Goal: Information Seeking & Learning: Find specific fact

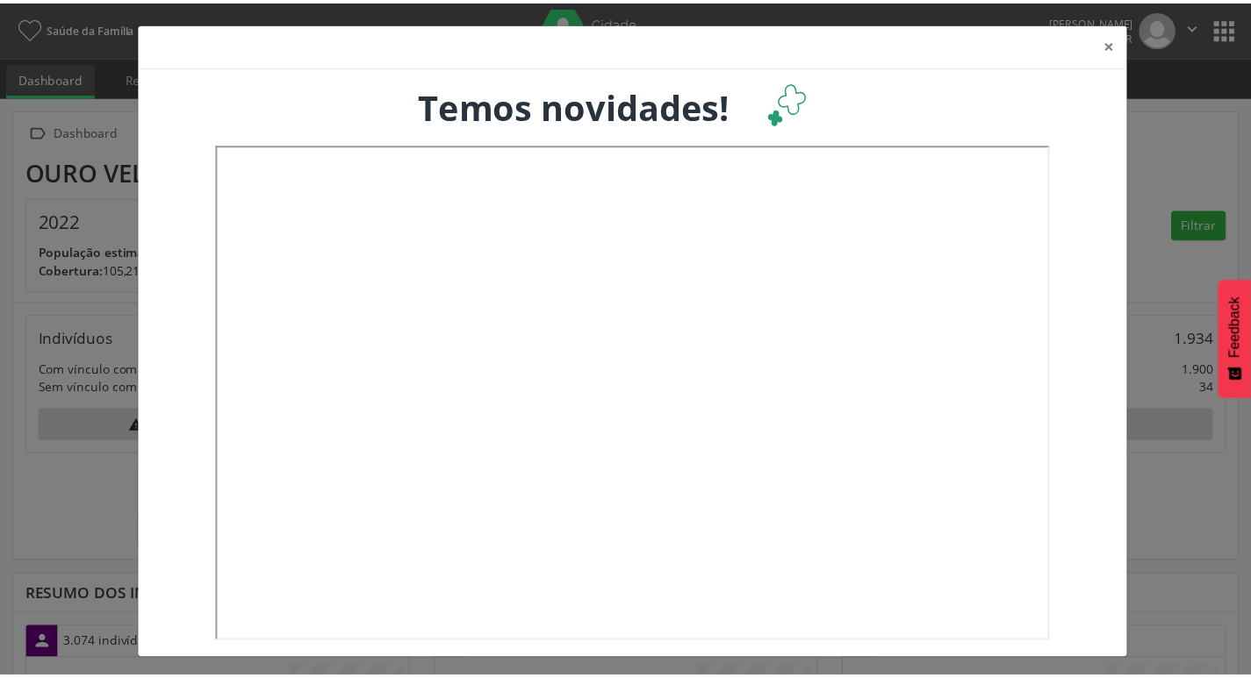
scroll to position [291, 413]
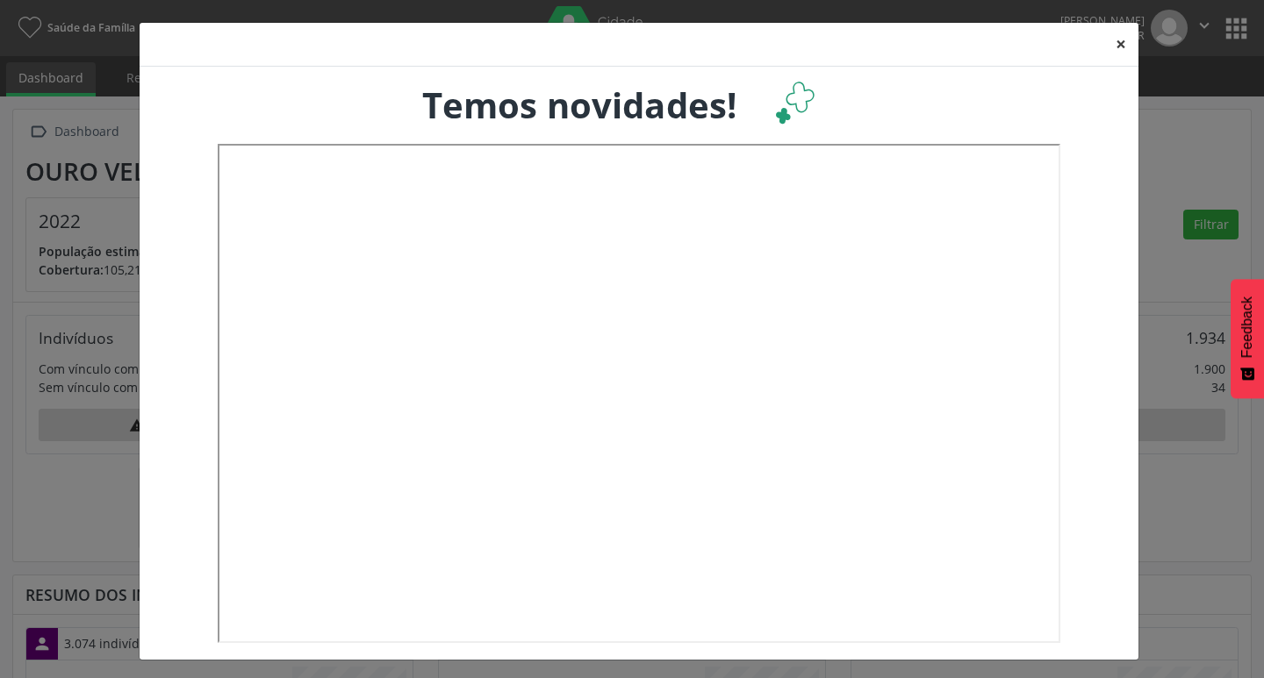
click at [1116, 38] on button "×" at bounding box center [1120, 44] width 35 height 43
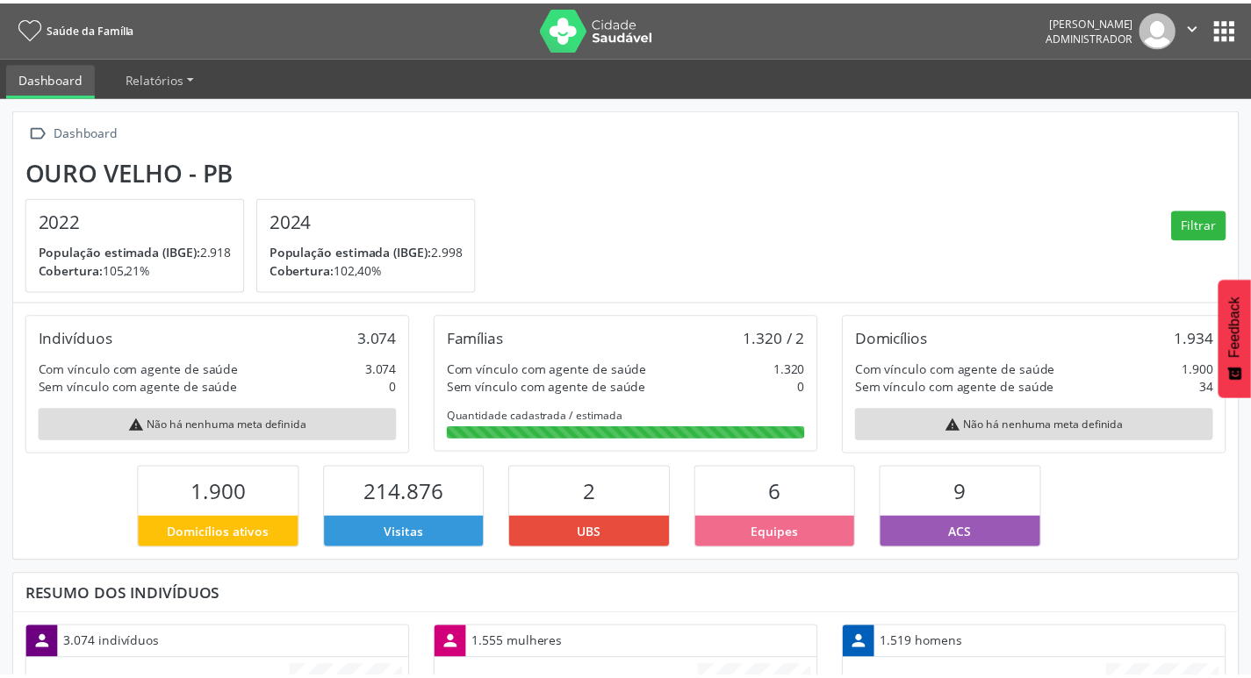
scroll to position [877397, 877280]
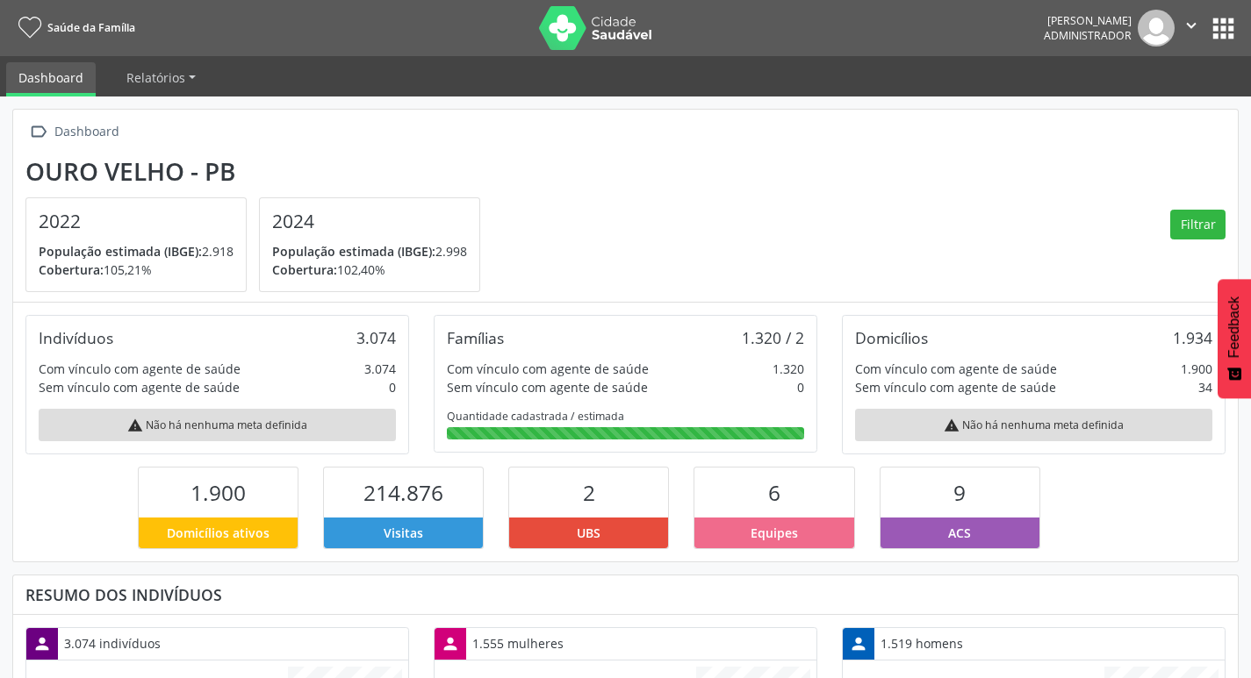
click at [1216, 38] on button "apps" at bounding box center [1223, 28] width 31 height 31
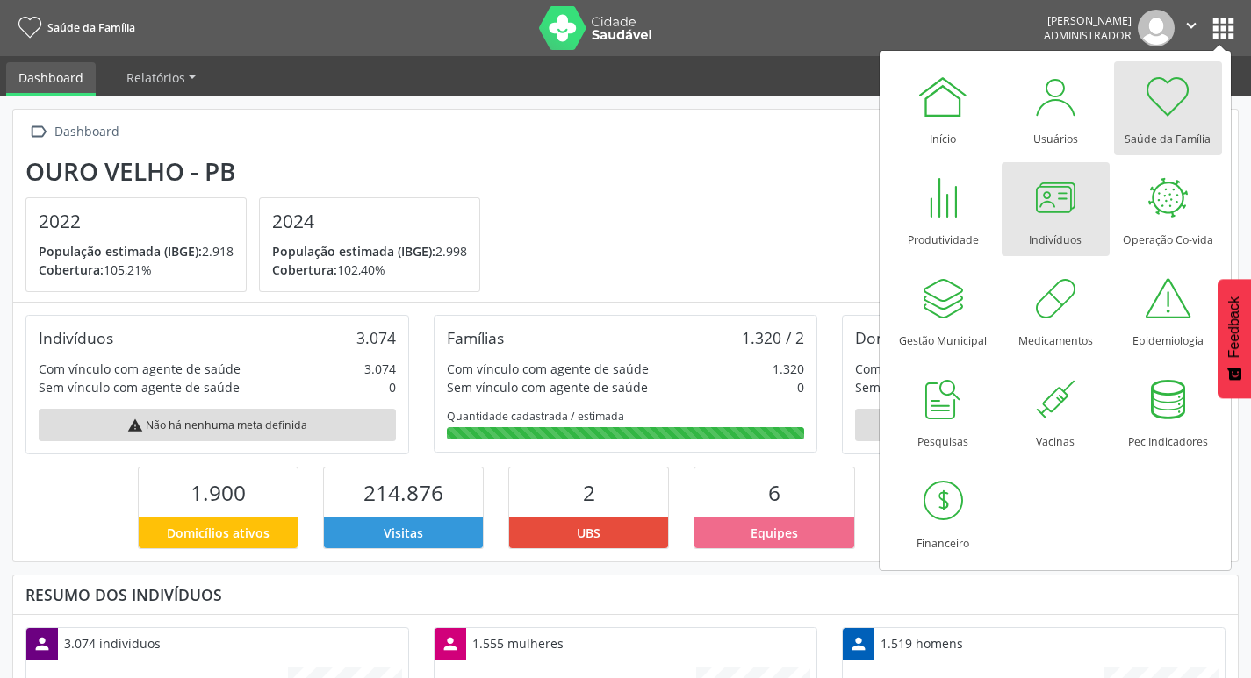
click at [1044, 229] on div "Indivíduos" at bounding box center [1055, 236] width 53 height 24
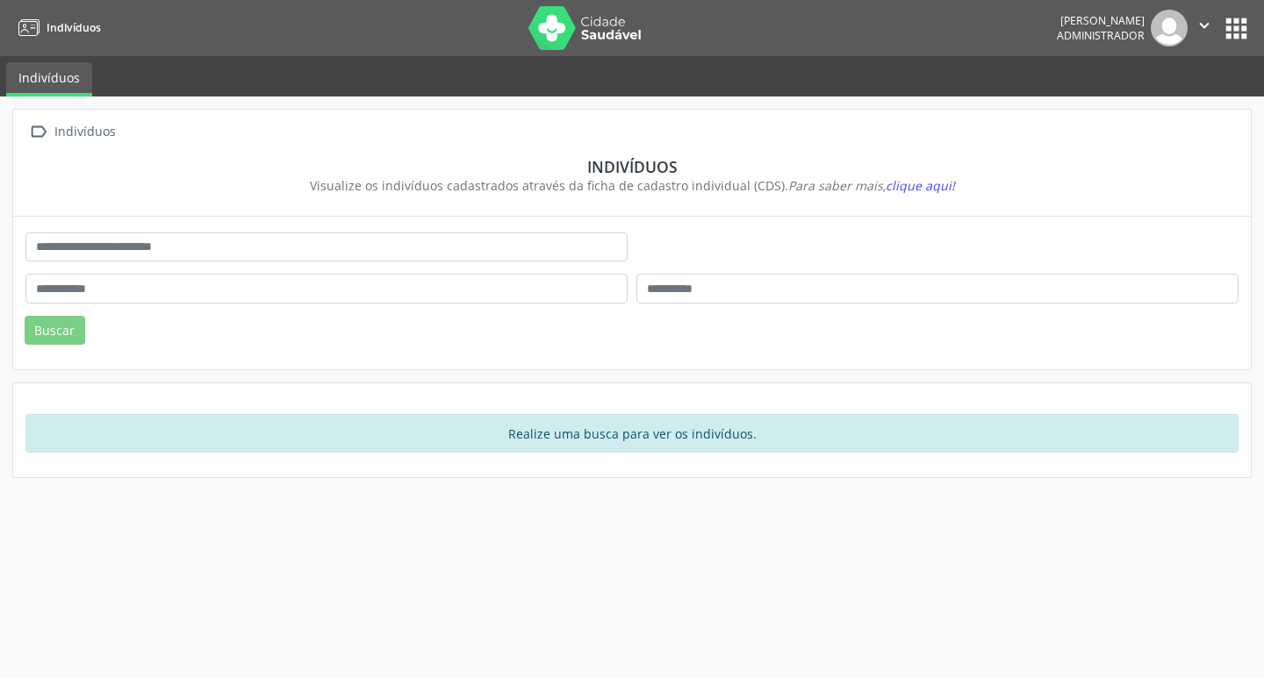
click at [354, 258] on div at bounding box center [326, 254] width 611 height 42
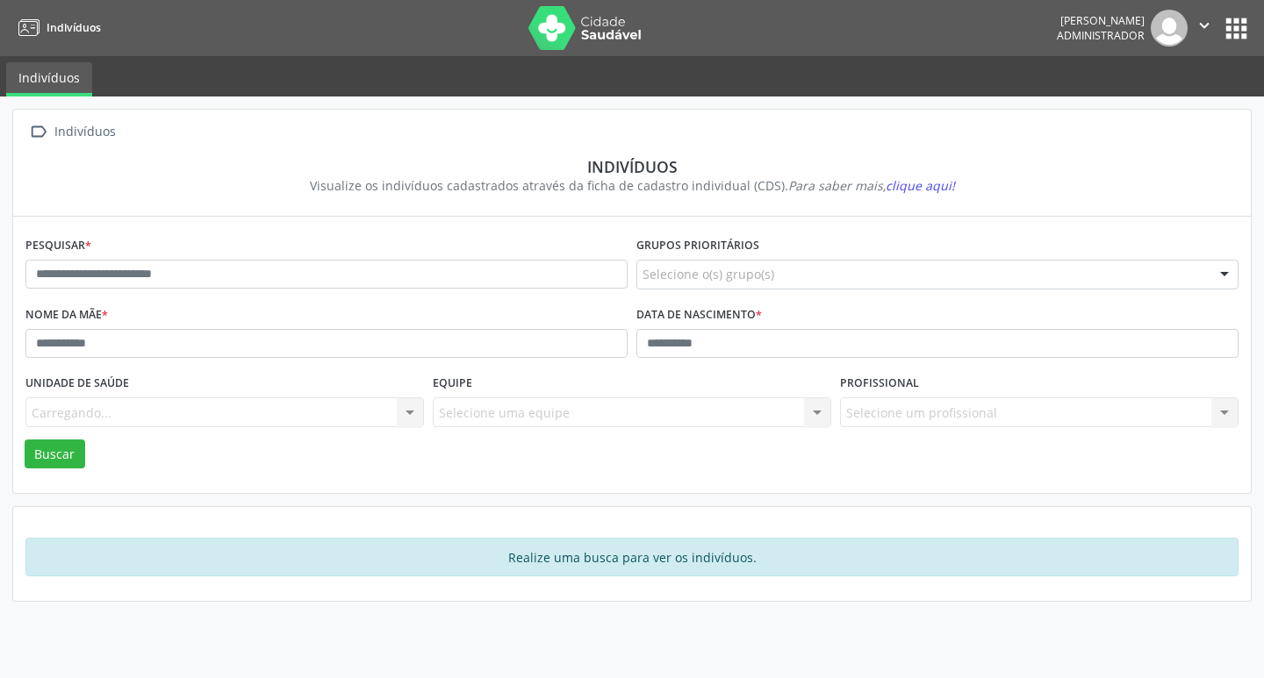
click at [339, 249] on div "Pesquisar *" at bounding box center [326, 267] width 611 height 69
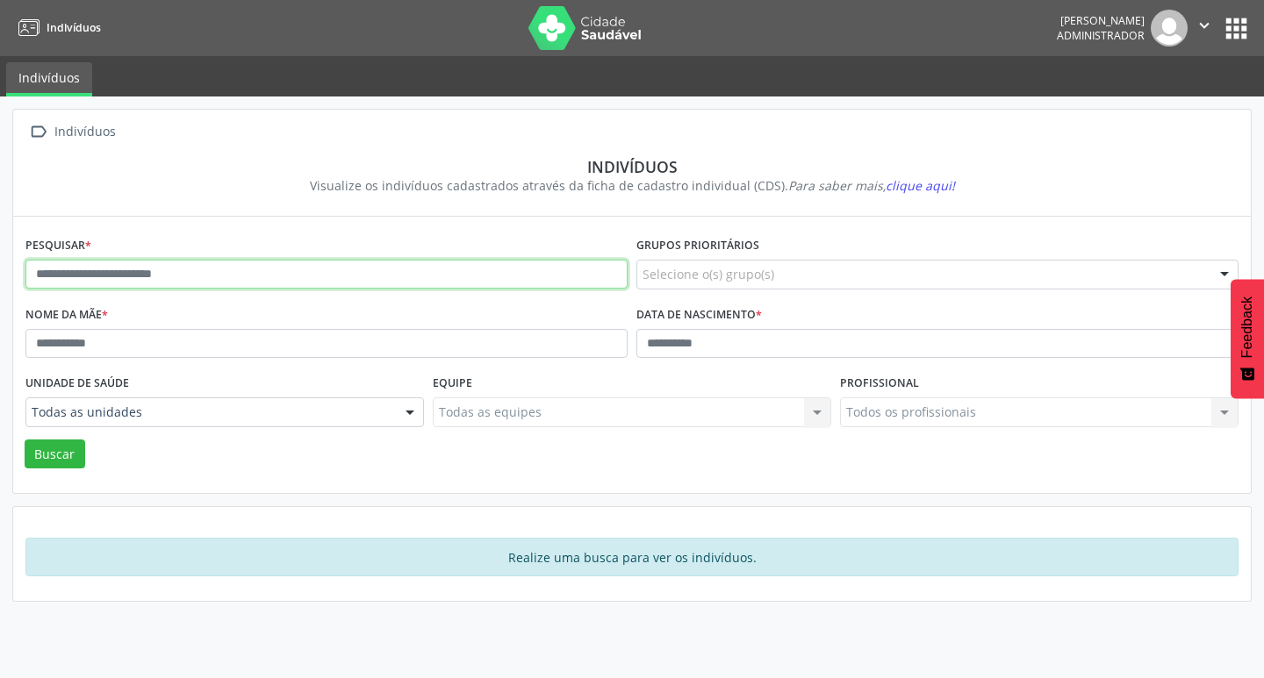
click at [355, 265] on input "text" at bounding box center [326, 275] width 602 height 30
type input "**********"
click at [25, 440] on button "Buscar" at bounding box center [55, 455] width 61 height 30
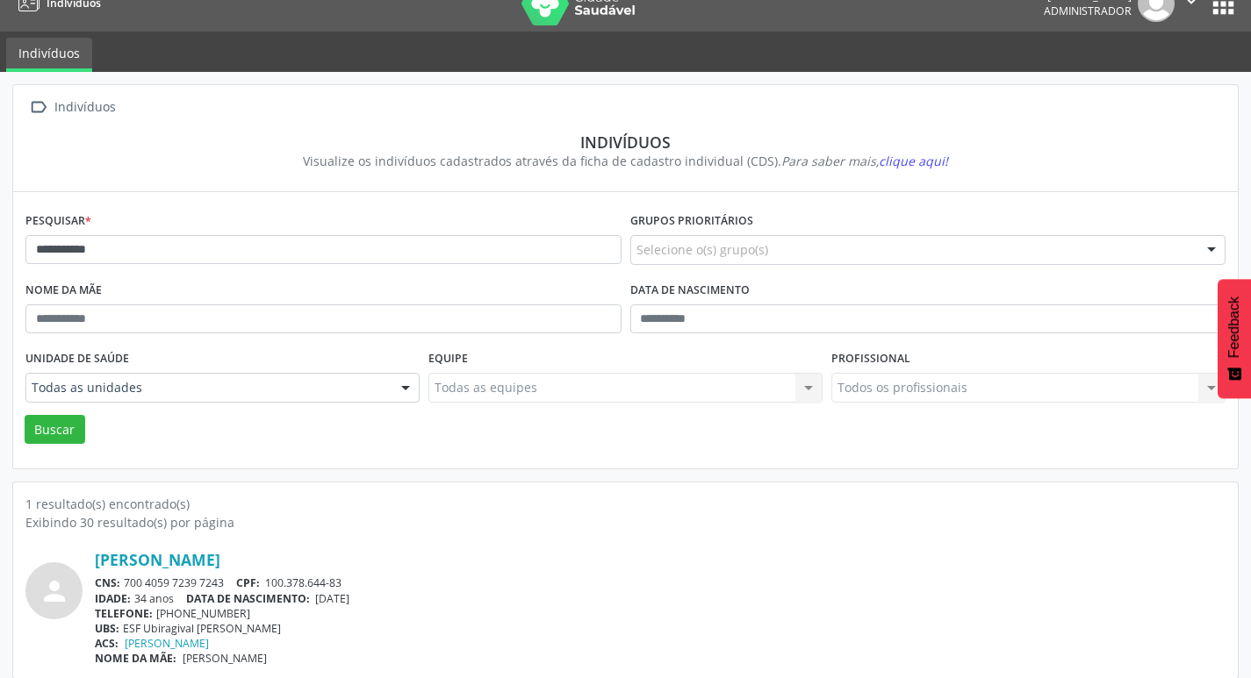
scroll to position [38, 0]
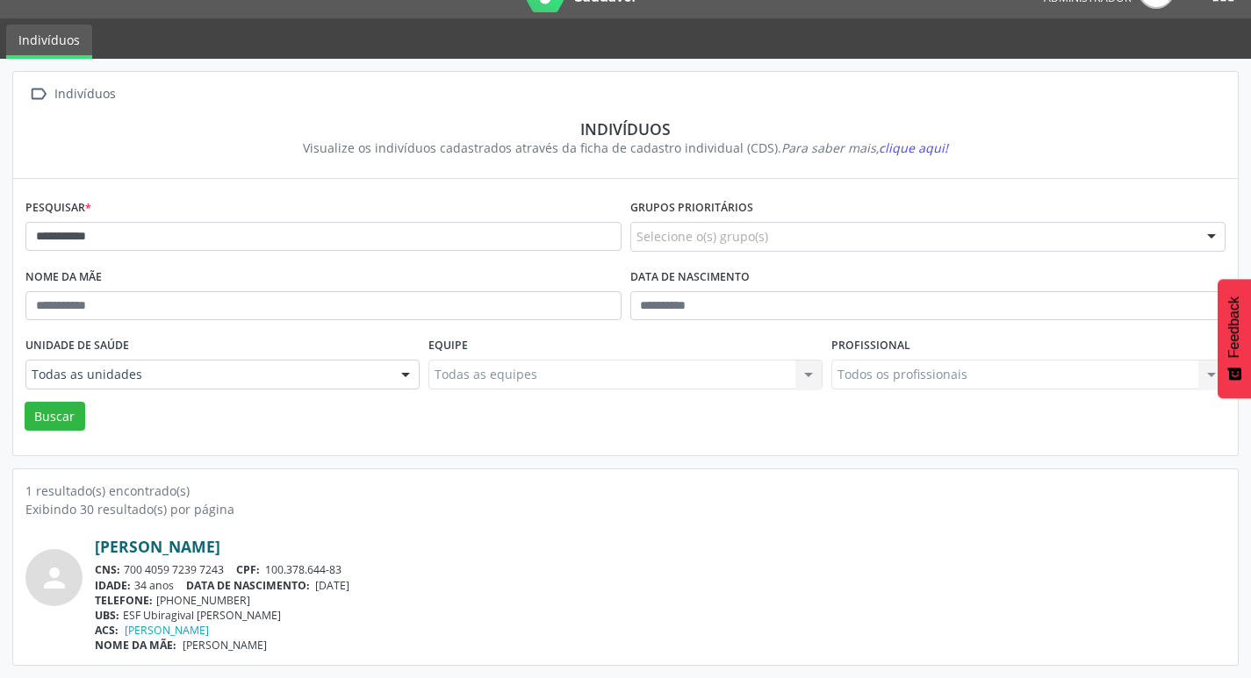
click at [198, 547] on link "Gilmar Celestino" at bounding box center [158, 546] width 126 height 19
click at [191, 545] on link "Gilmar Celestino" at bounding box center [158, 546] width 126 height 19
